Goal: Task Accomplishment & Management: Manage account settings

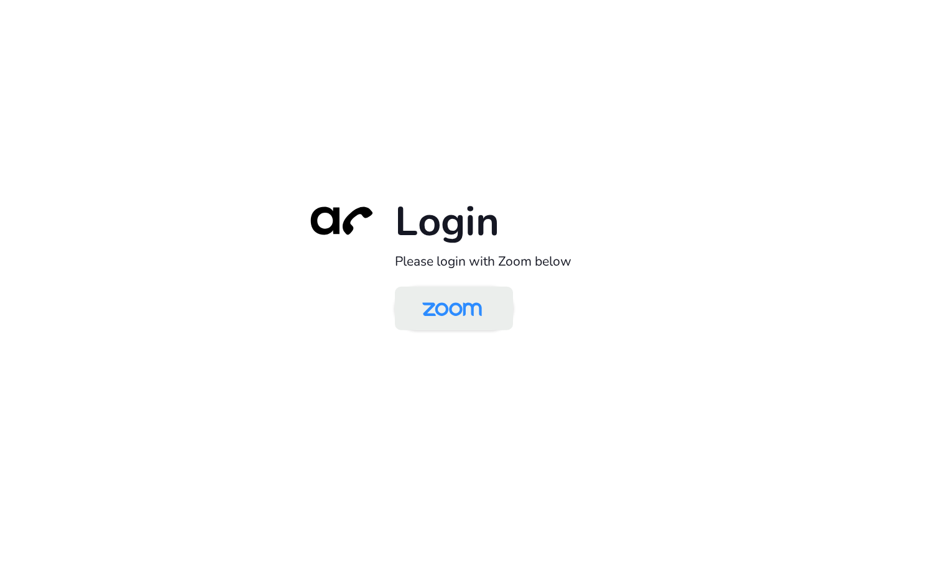
click at [470, 313] on img at bounding box center [452, 309] width 86 height 40
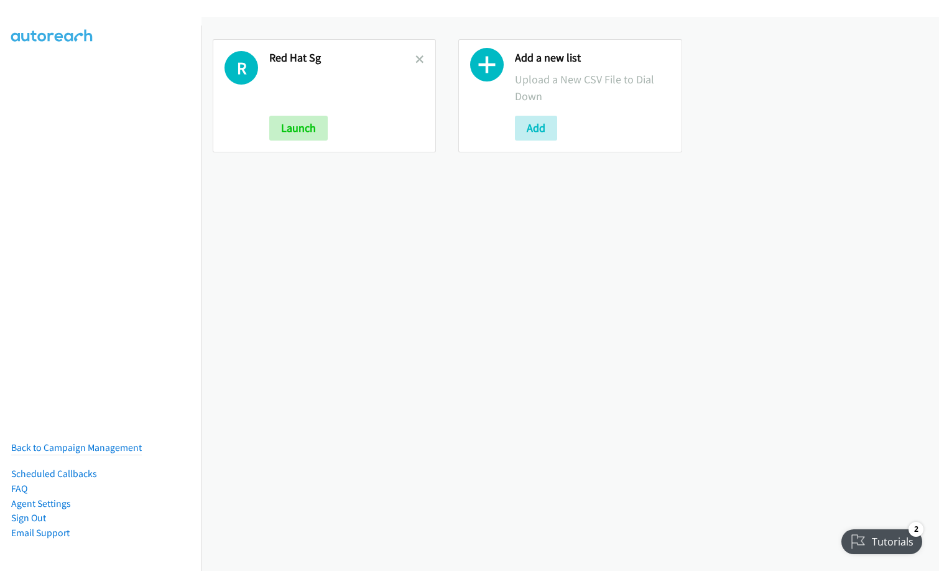
click at [417, 62] on icon at bounding box center [419, 60] width 9 height 9
